Goal: Task Accomplishment & Management: Manage account settings

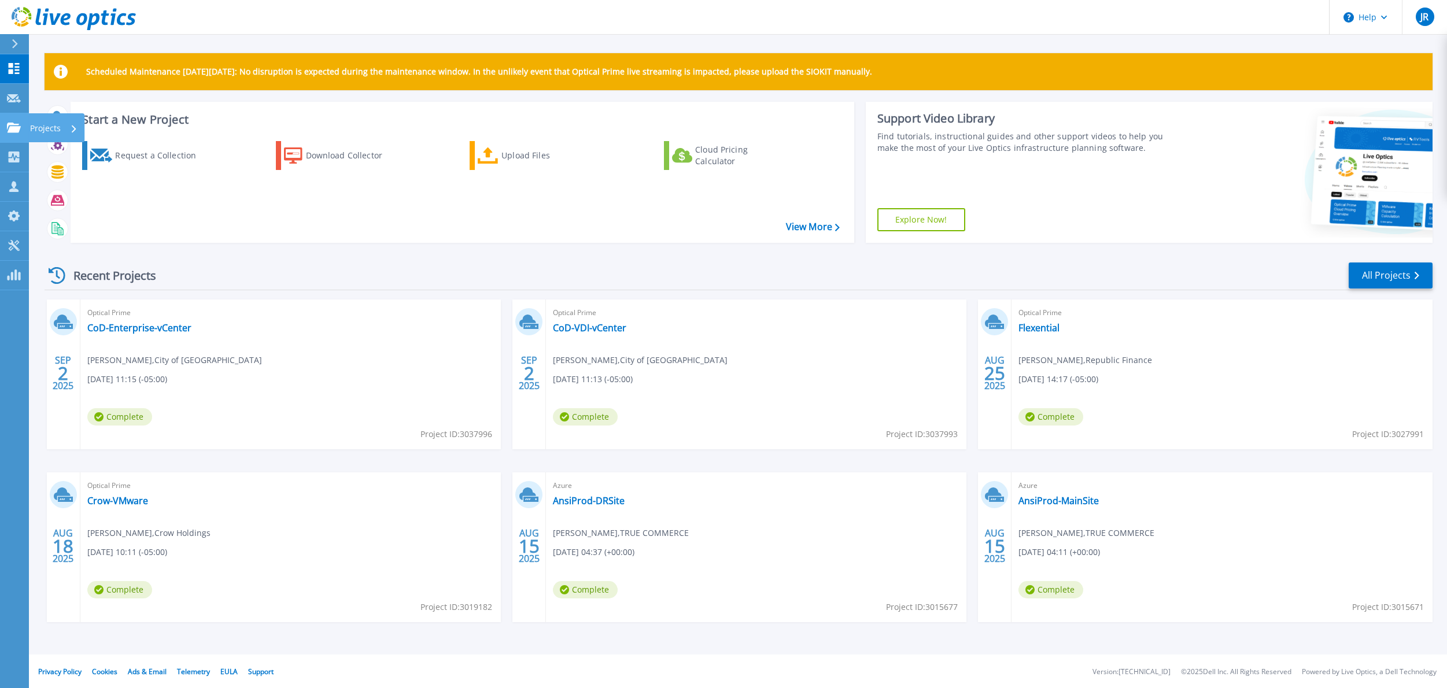
click at [31, 130] on p "Projects" at bounding box center [45, 128] width 31 height 30
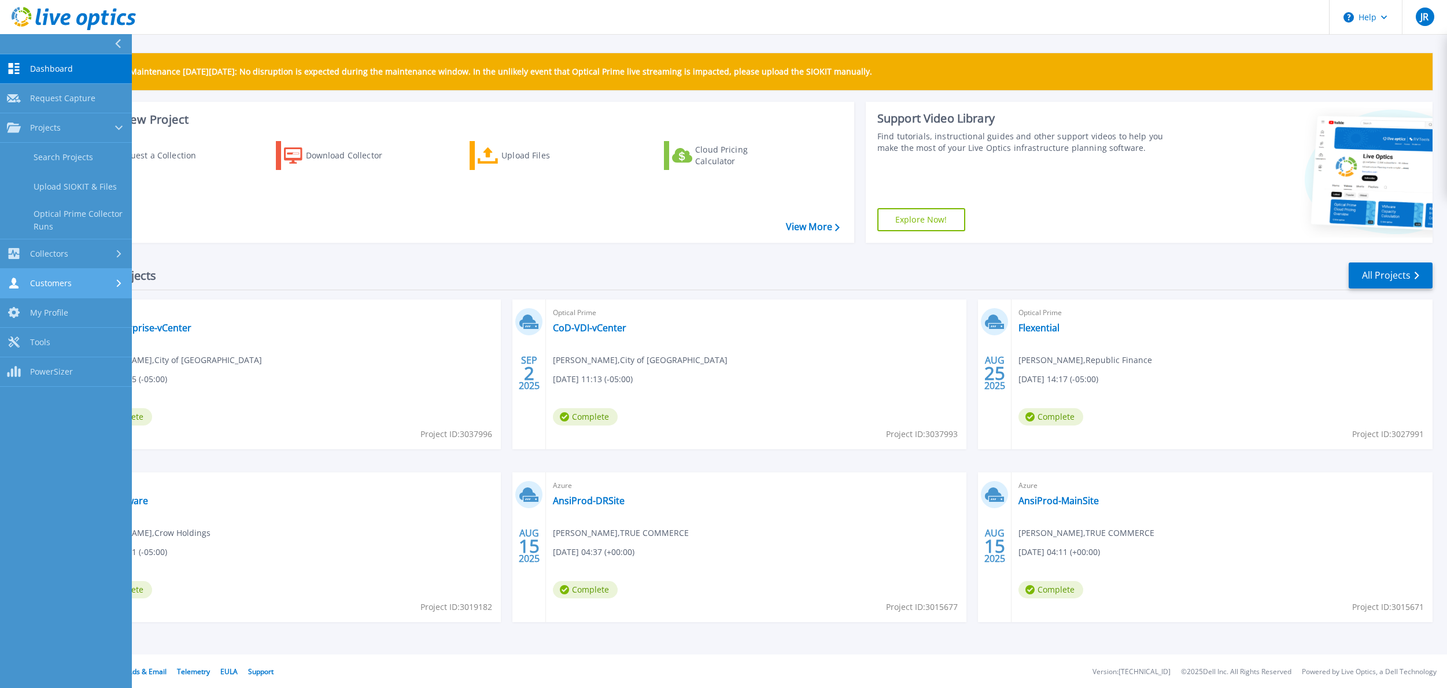
click at [61, 290] on link "Customers Customers" at bounding box center [66, 283] width 132 height 29
click at [46, 248] on link "Search & Manage Users" at bounding box center [66, 249] width 132 height 37
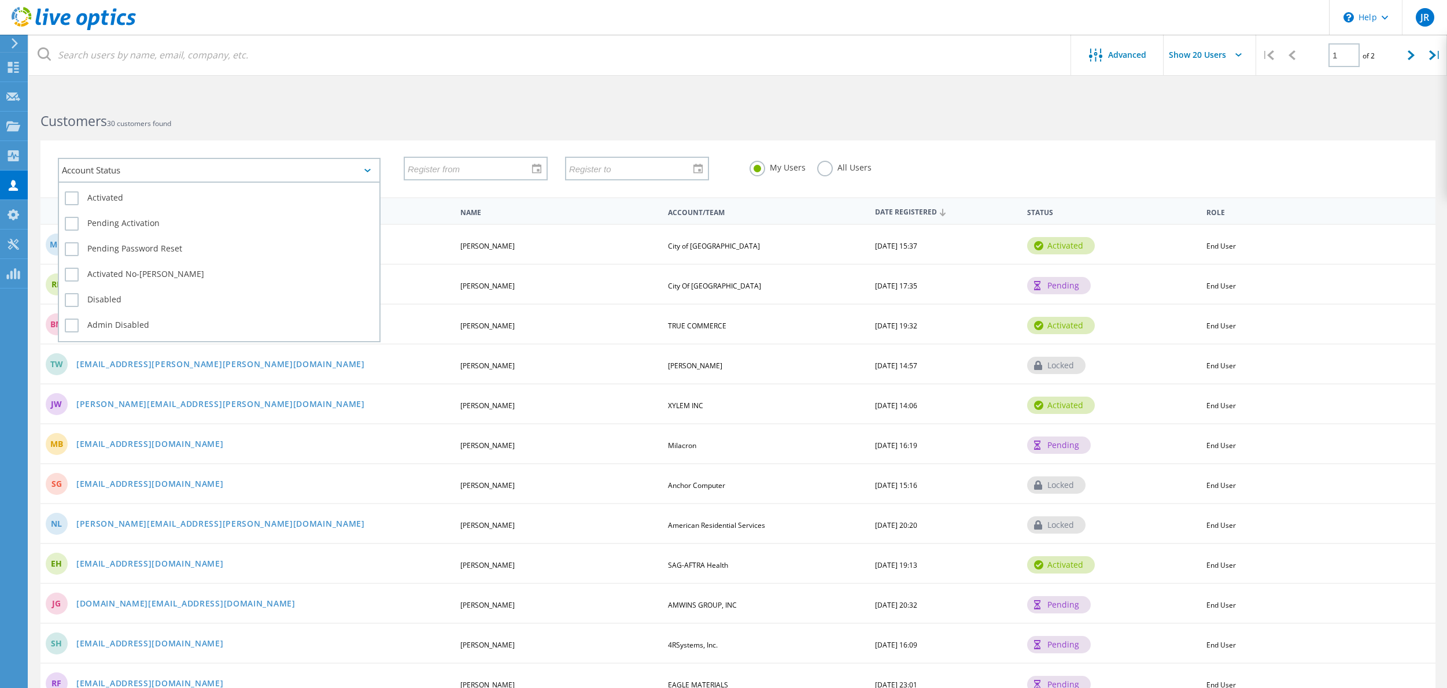
click at [189, 173] on div "Account Status" at bounding box center [219, 170] width 323 height 25
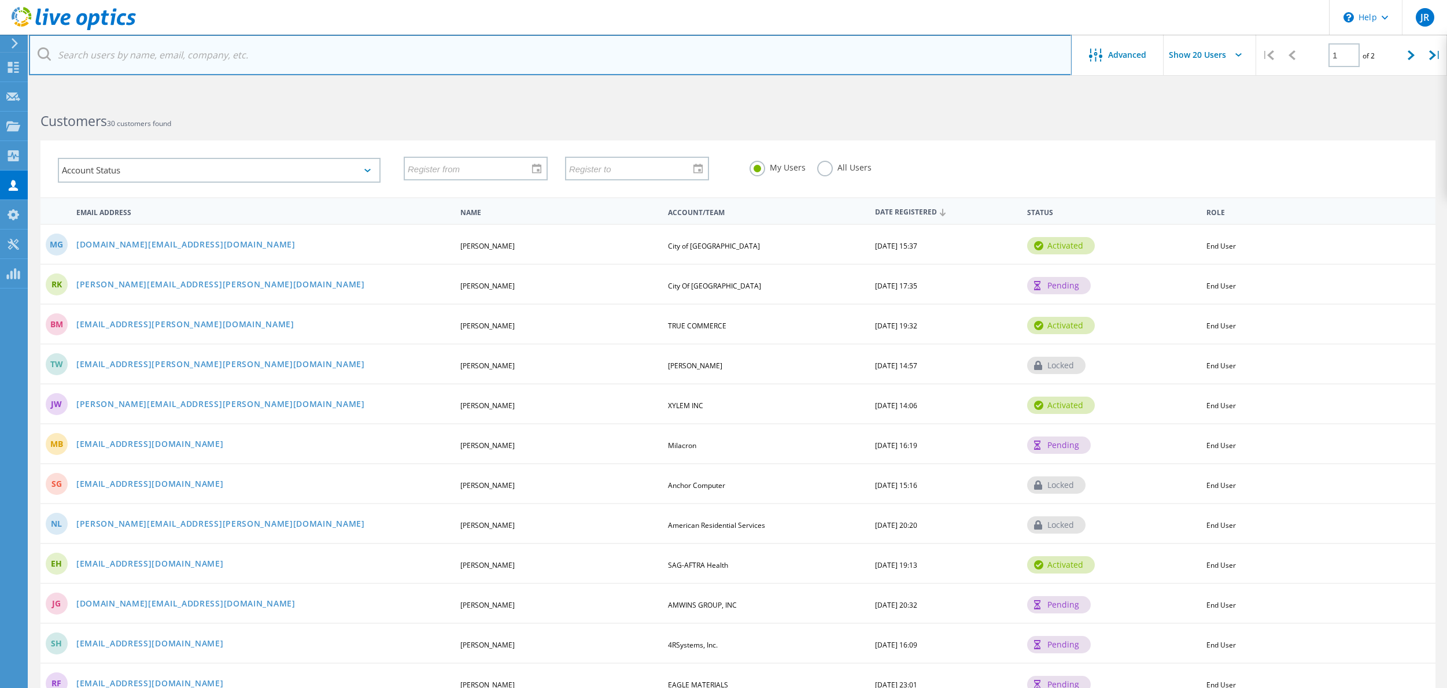
click at [119, 55] on input "text" at bounding box center [550, 55] width 1043 height 40
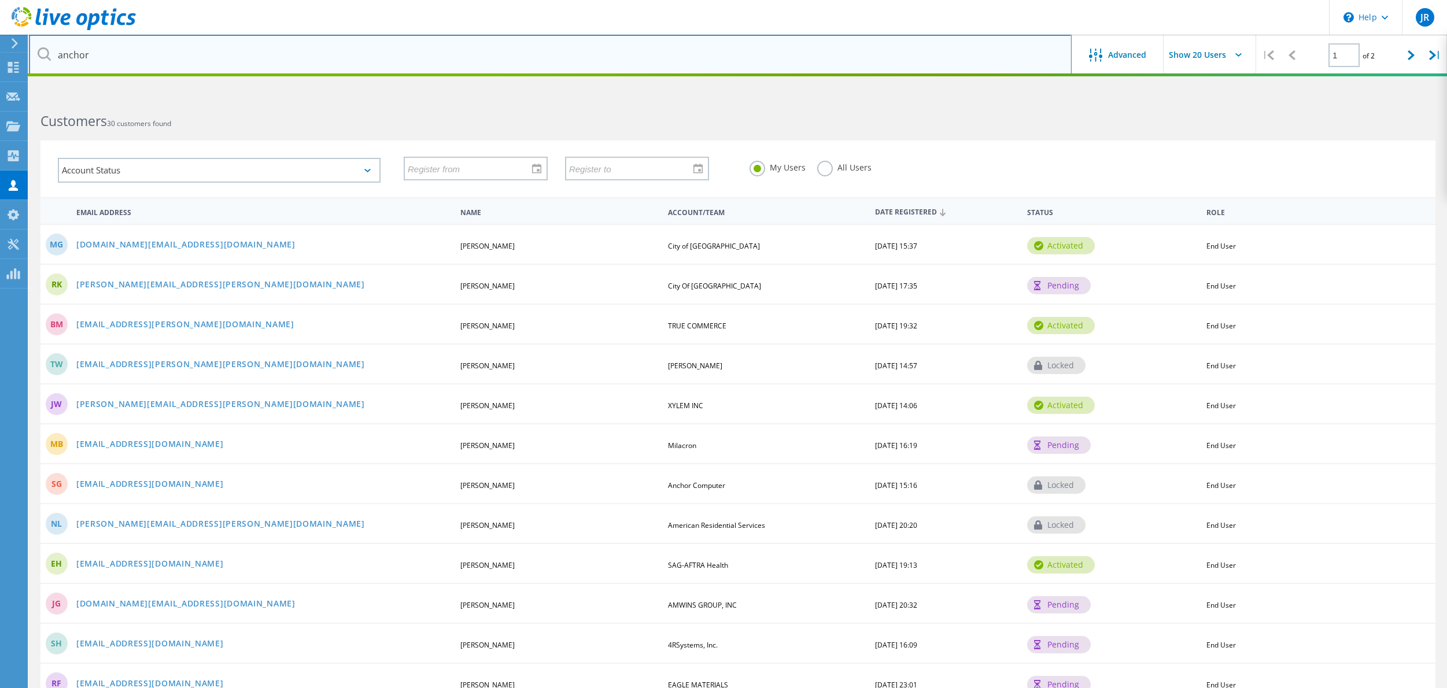
type input "anchor"
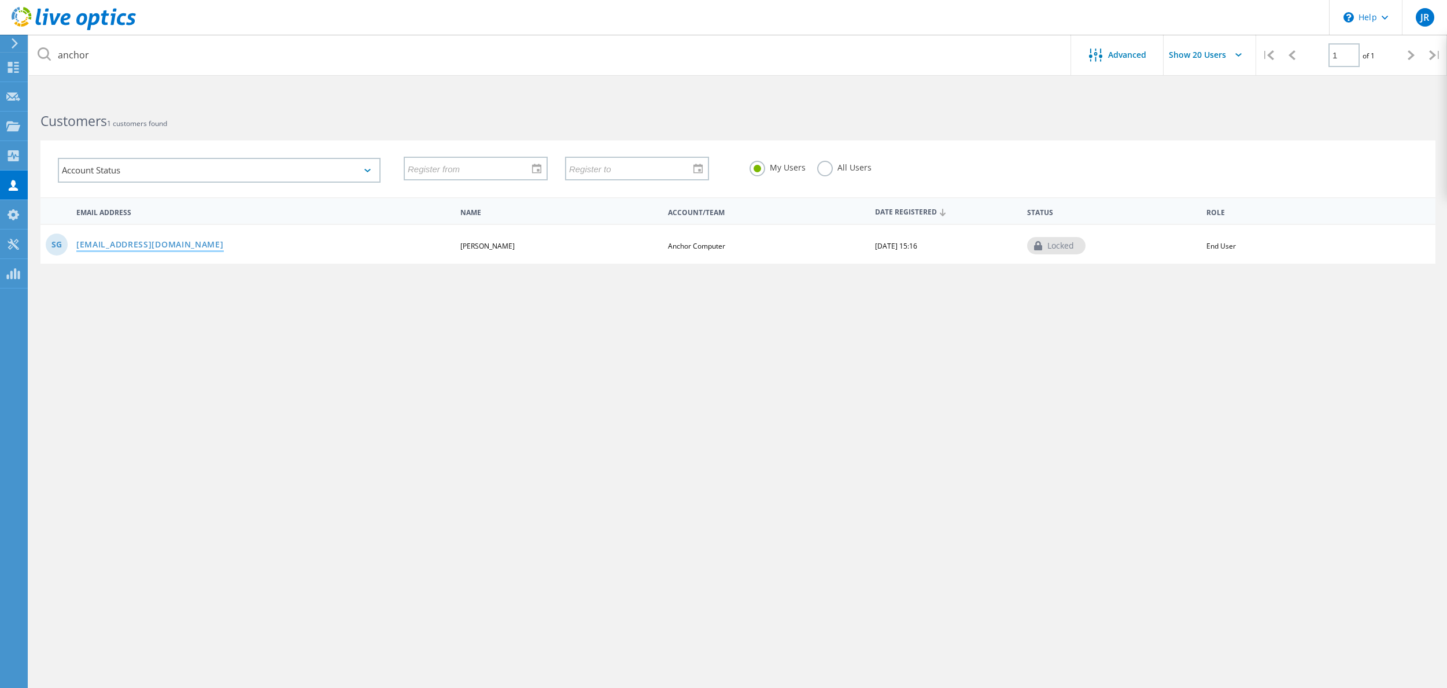
click at [154, 245] on link "sgultz@anchorcomputer.com" at bounding box center [149, 246] width 147 height 10
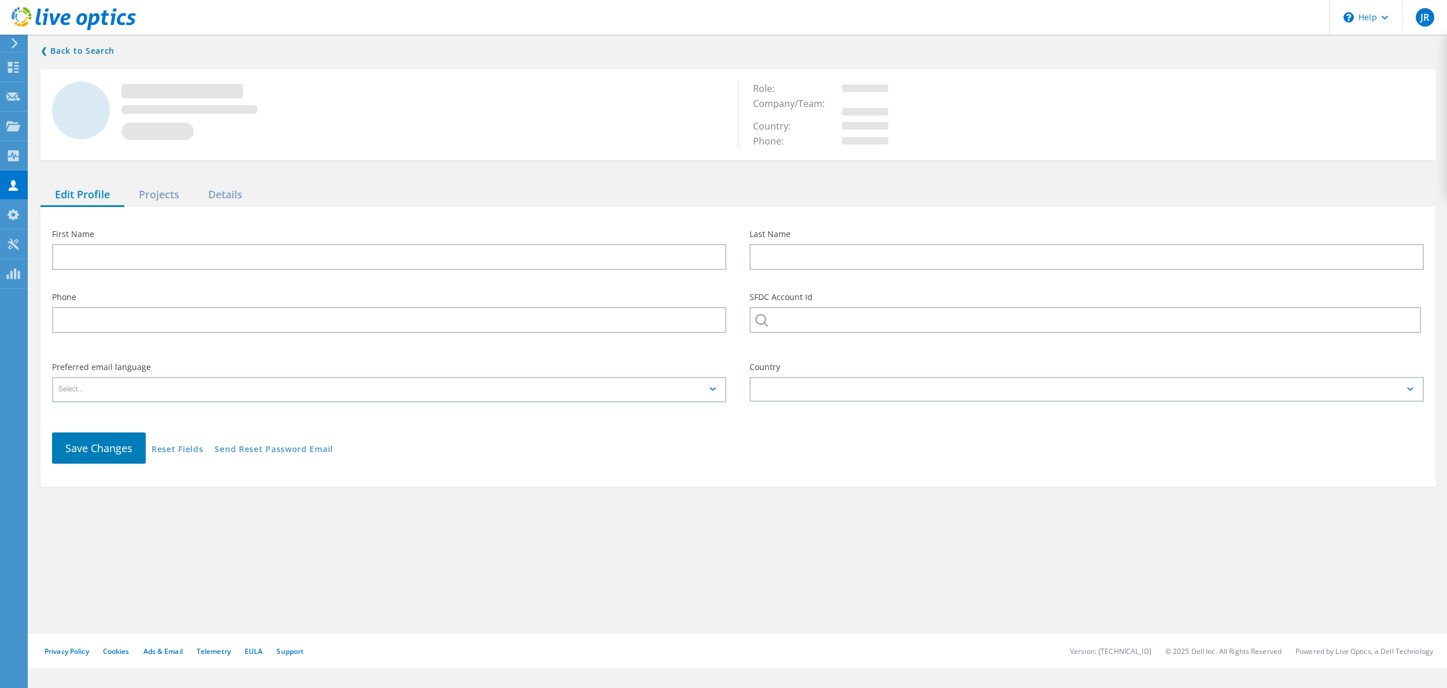
type input "Scott"
type input "Gultz"
type input "Anchor Computer"
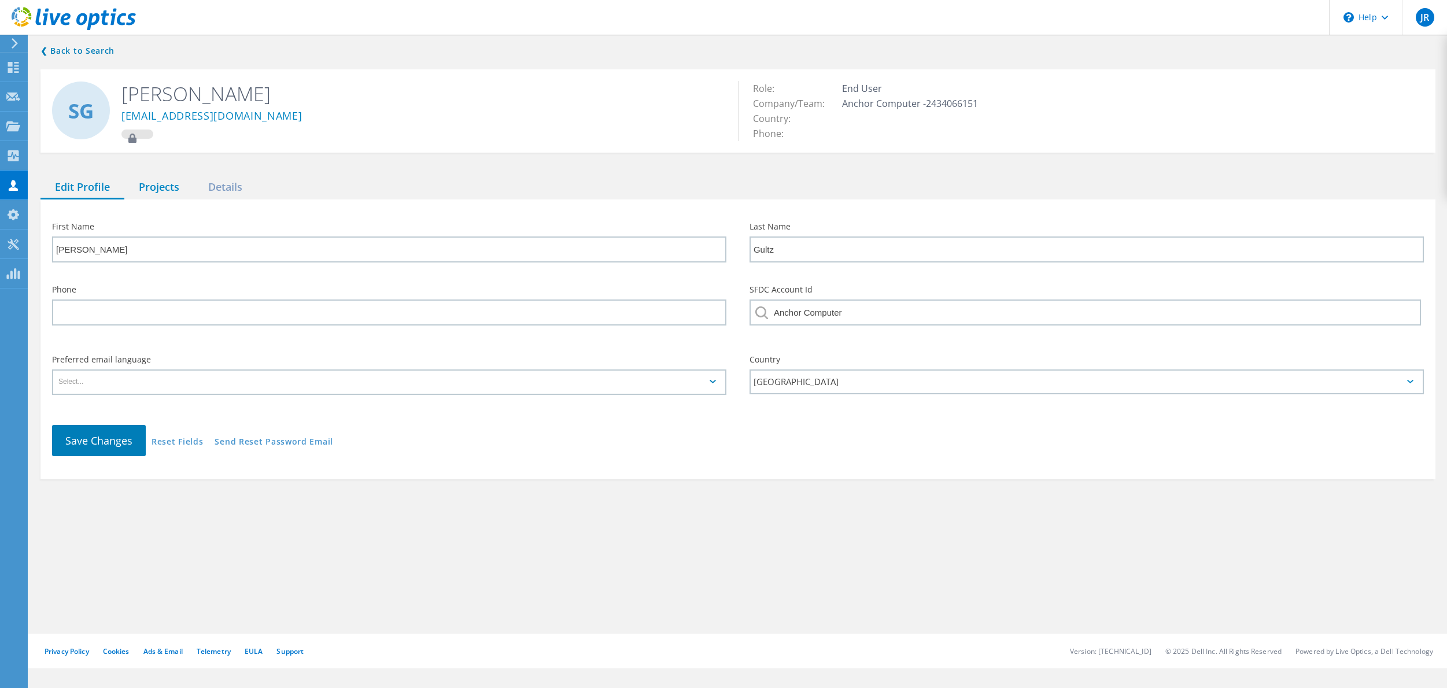
click at [160, 191] on div "Projects" at bounding box center [158, 188] width 69 height 24
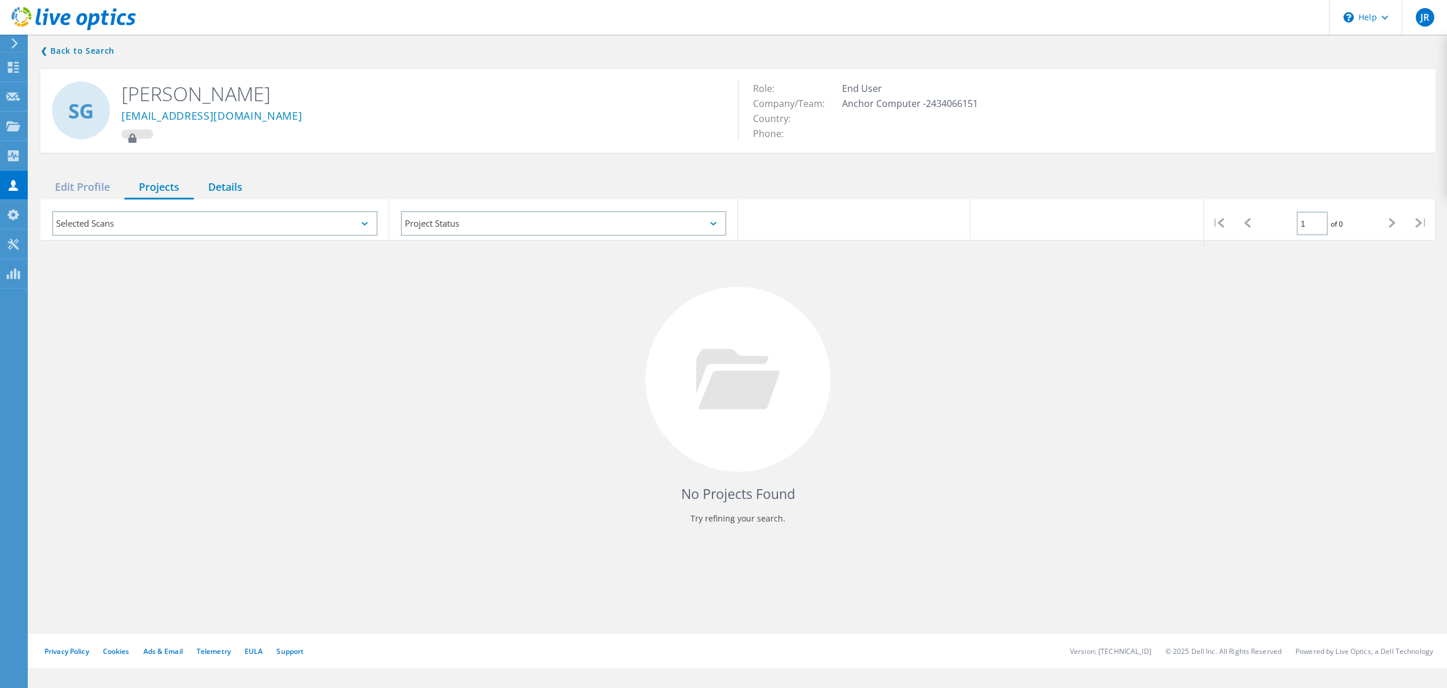
click at [230, 187] on div "Details" at bounding box center [225, 188] width 63 height 24
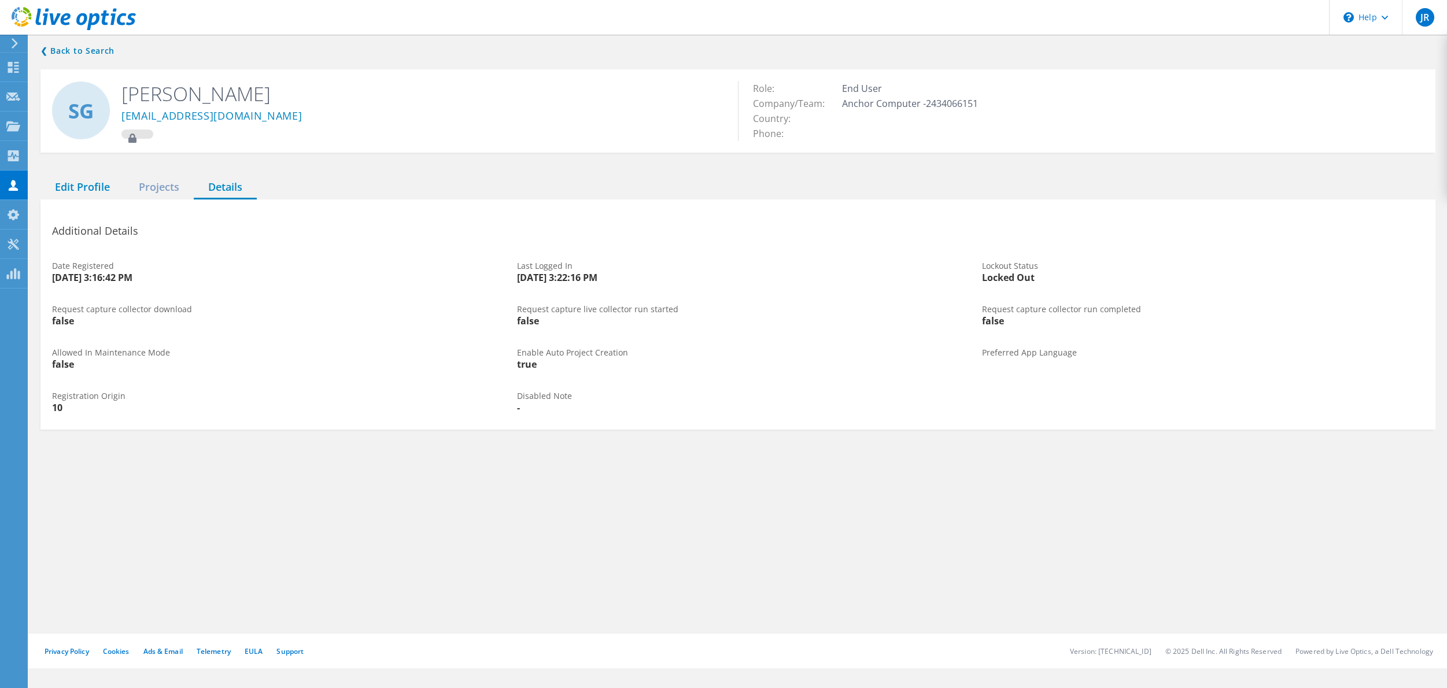
click at [72, 192] on div "Edit Profile" at bounding box center [82, 188] width 84 height 24
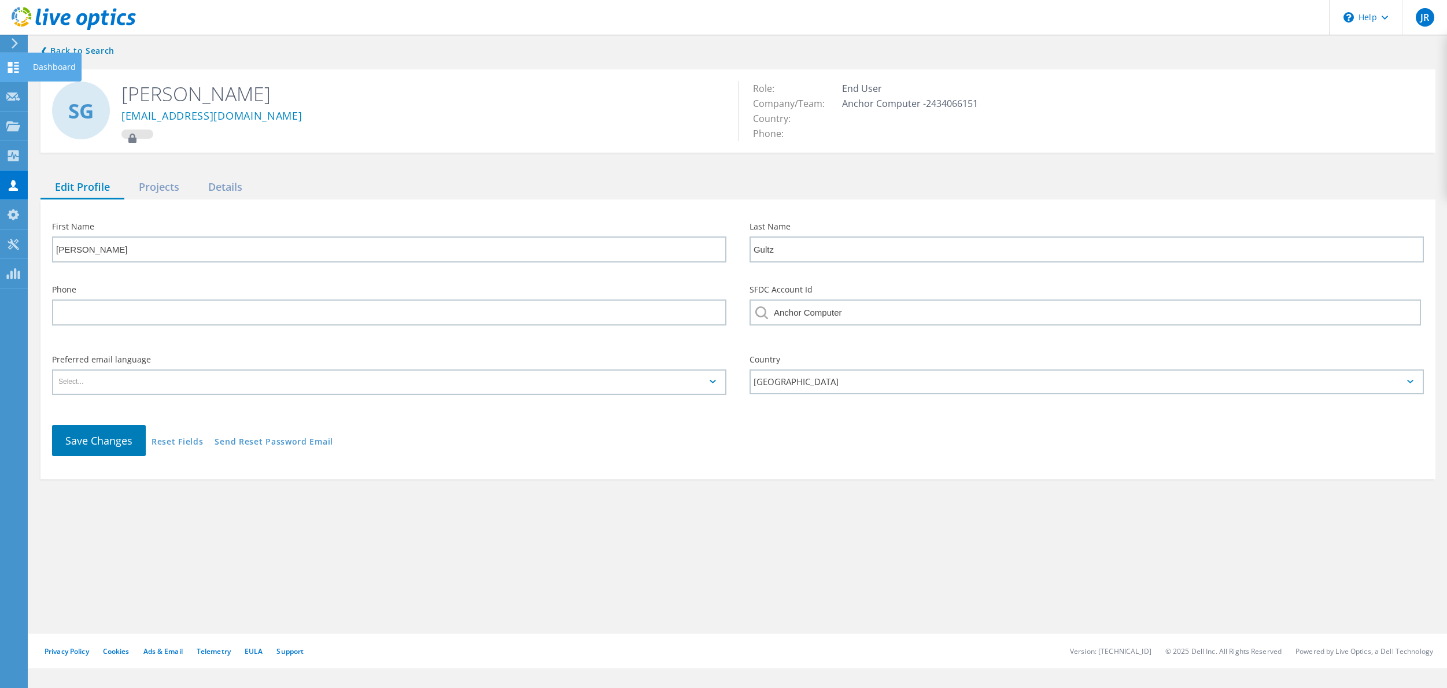
click at [44, 66] on div "Dashboard" at bounding box center [54, 67] width 43 height 8
